Goal: Navigation & Orientation: Find specific page/section

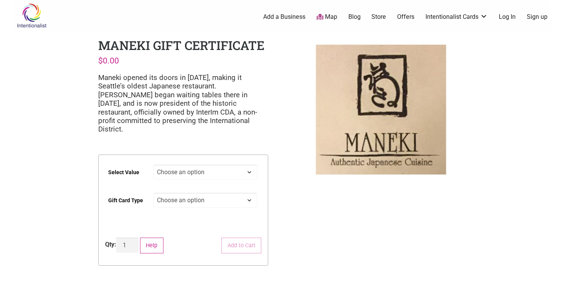
click at [328, 17] on link "Map" at bounding box center [327, 17] width 21 height 9
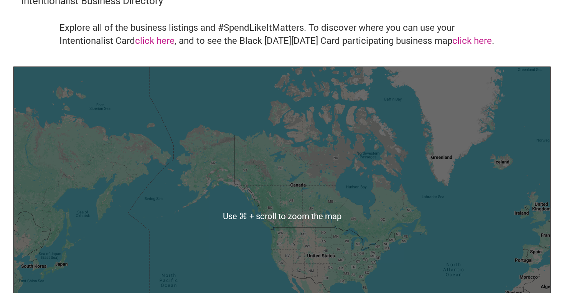
scroll to position [56, 0]
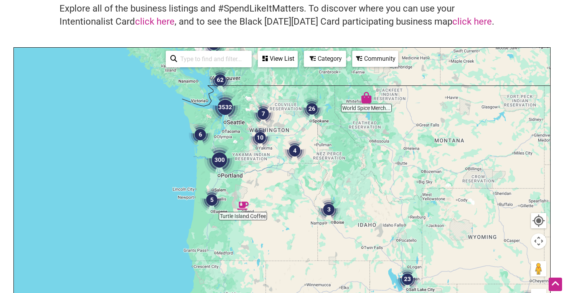
click at [229, 118] on img "3532" at bounding box center [225, 107] width 31 height 31
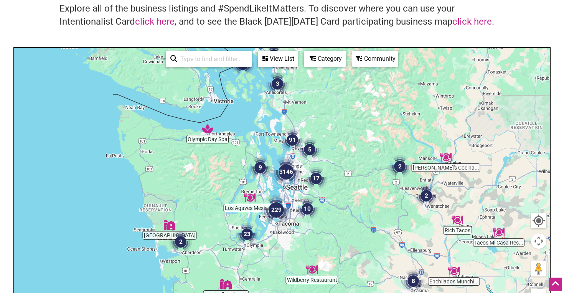
click at [295, 187] on div "To navigate, press the arrow keys." at bounding box center [282, 197] width 537 height 299
